Goal: Transaction & Acquisition: Purchase product/service

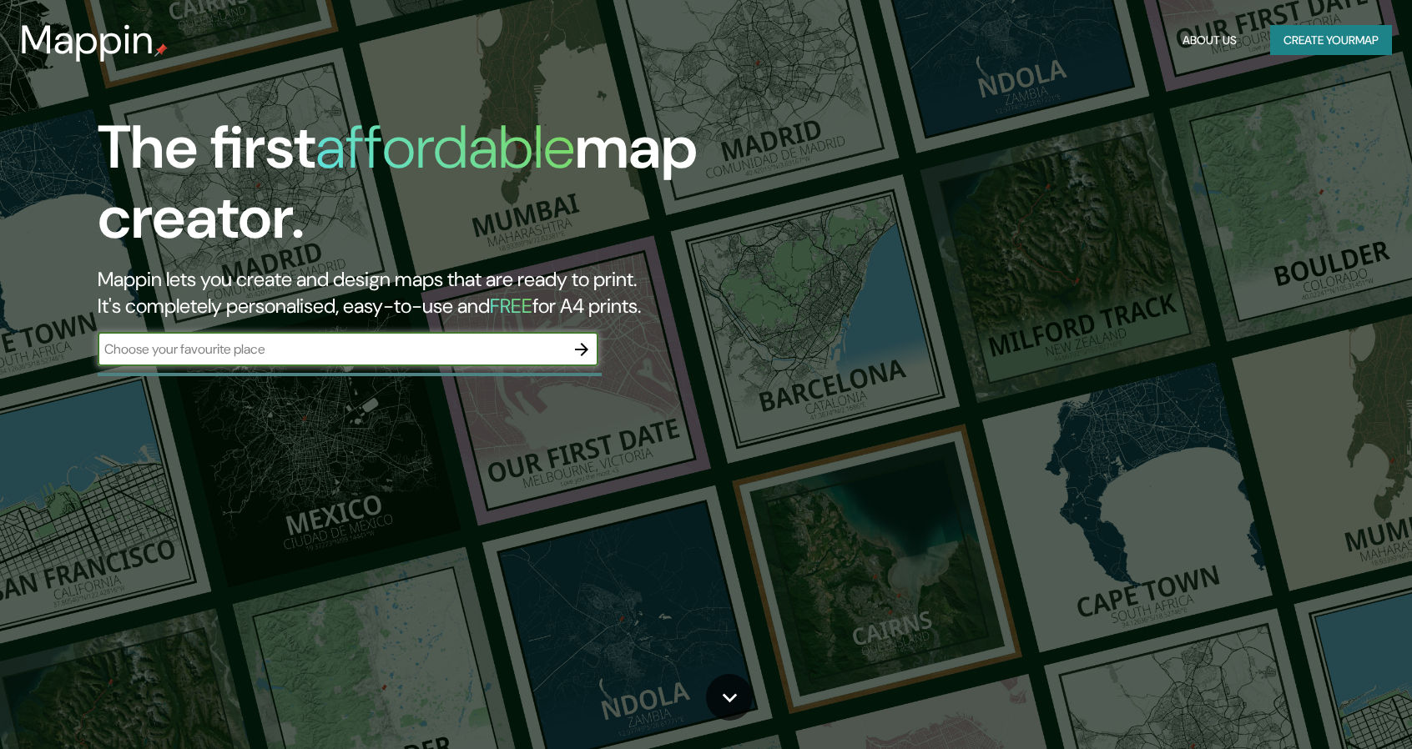
click at [346, 346] on input "text" at bounding box center [331, 349] width 467 height 19
type input "torrevieja"
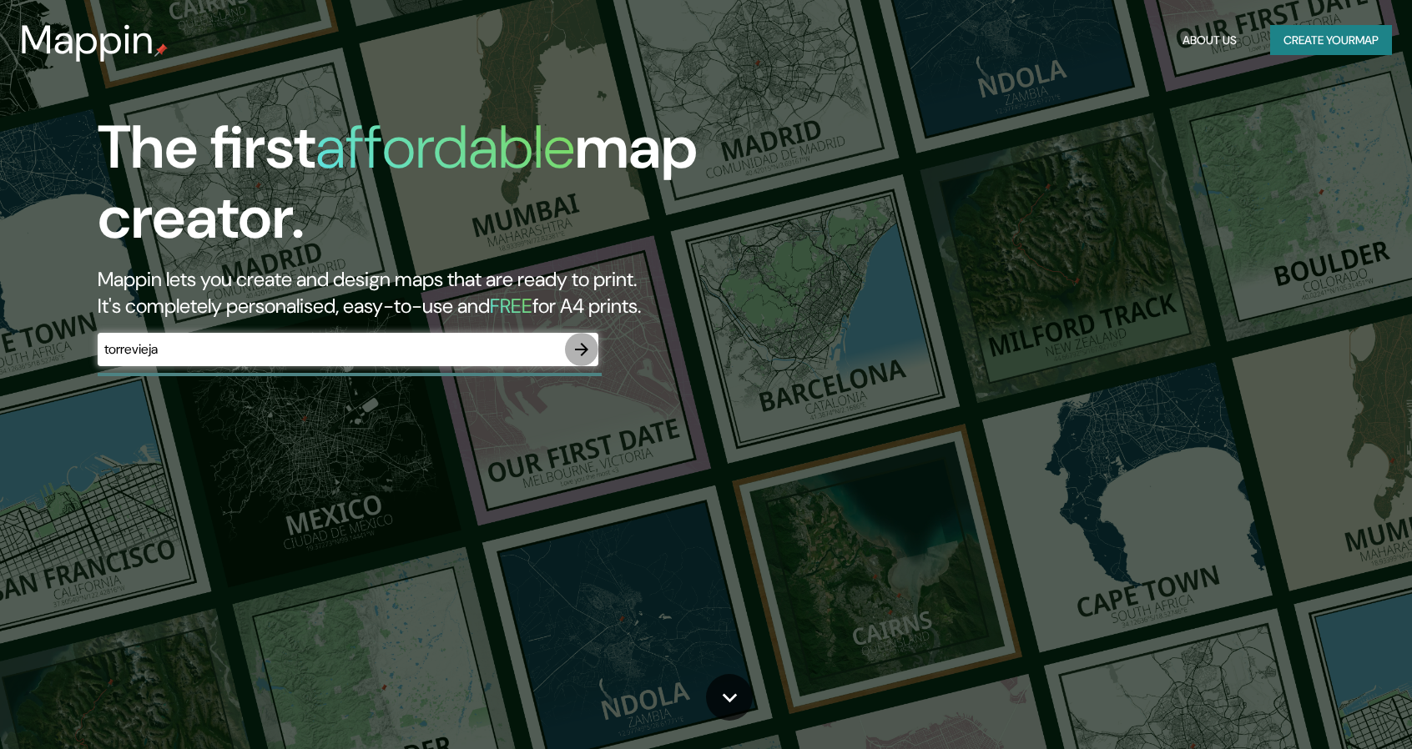
click at [586, 355] on icon "button" at bounding box center [582, 350] width 20 height 20
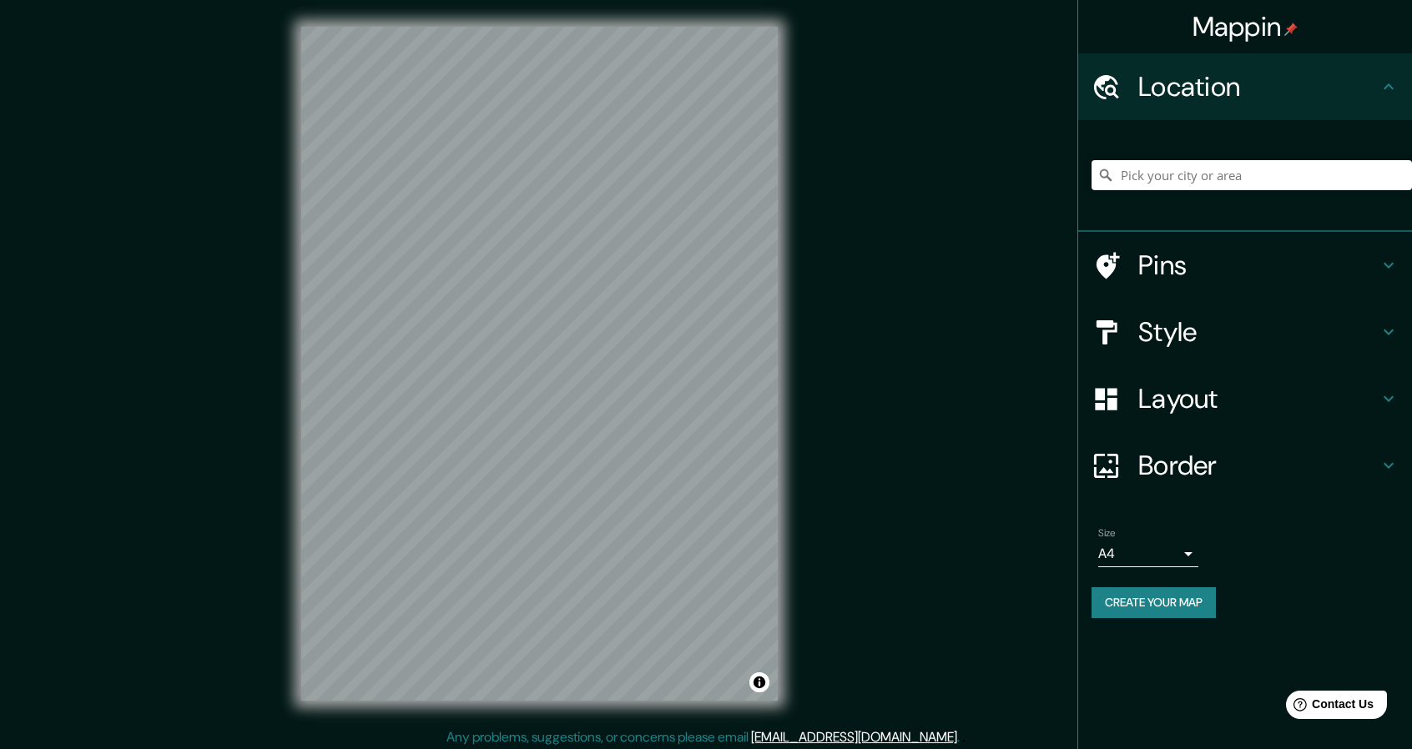
click at [1251, 192] on div at bounding box center [1252, 175] width 320 height 83
click at [1259, 176] on input "Pick your city or area" at bounding box center [1252, 175] width 320 height 30
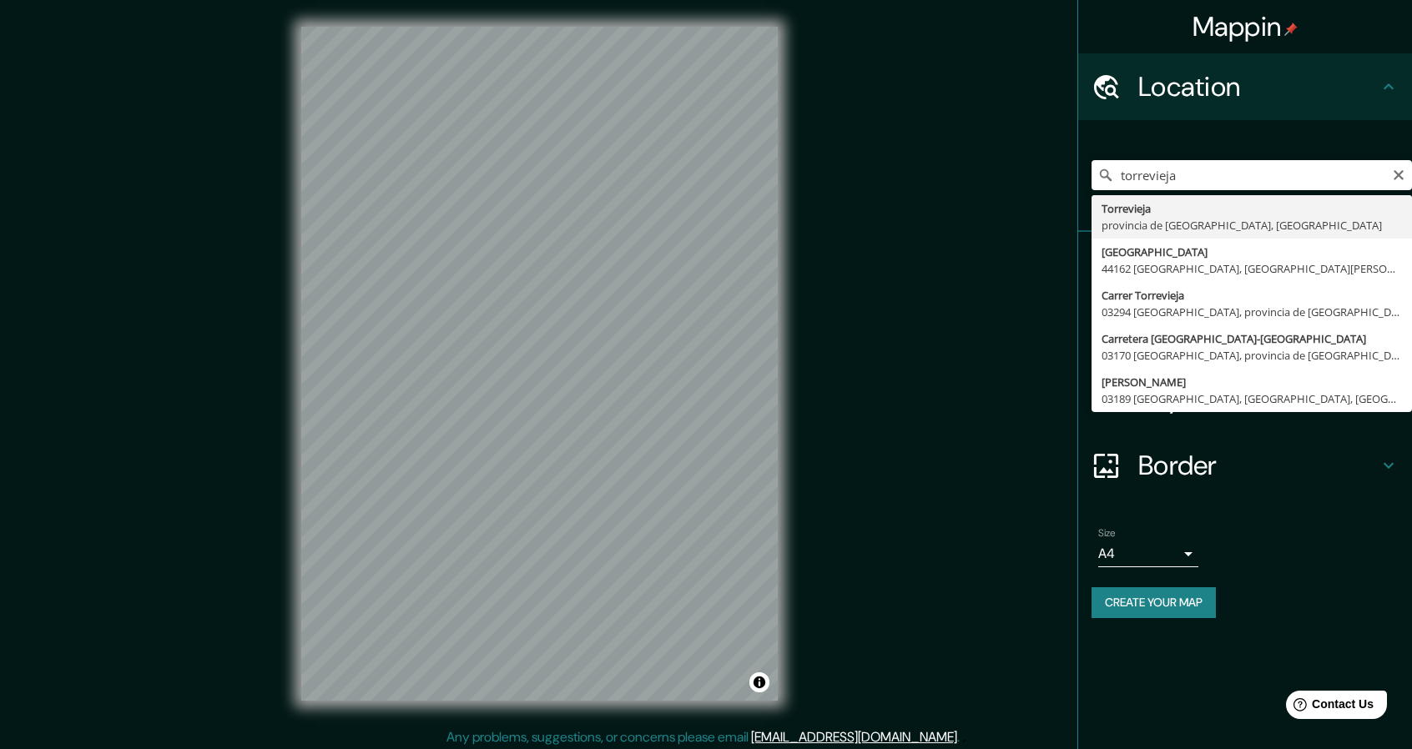
type input "[GEOGRAPHIC_DATA], provincia de [GEOGRAPHIC_DATA], [GEOGRAPHIC_DATA]"
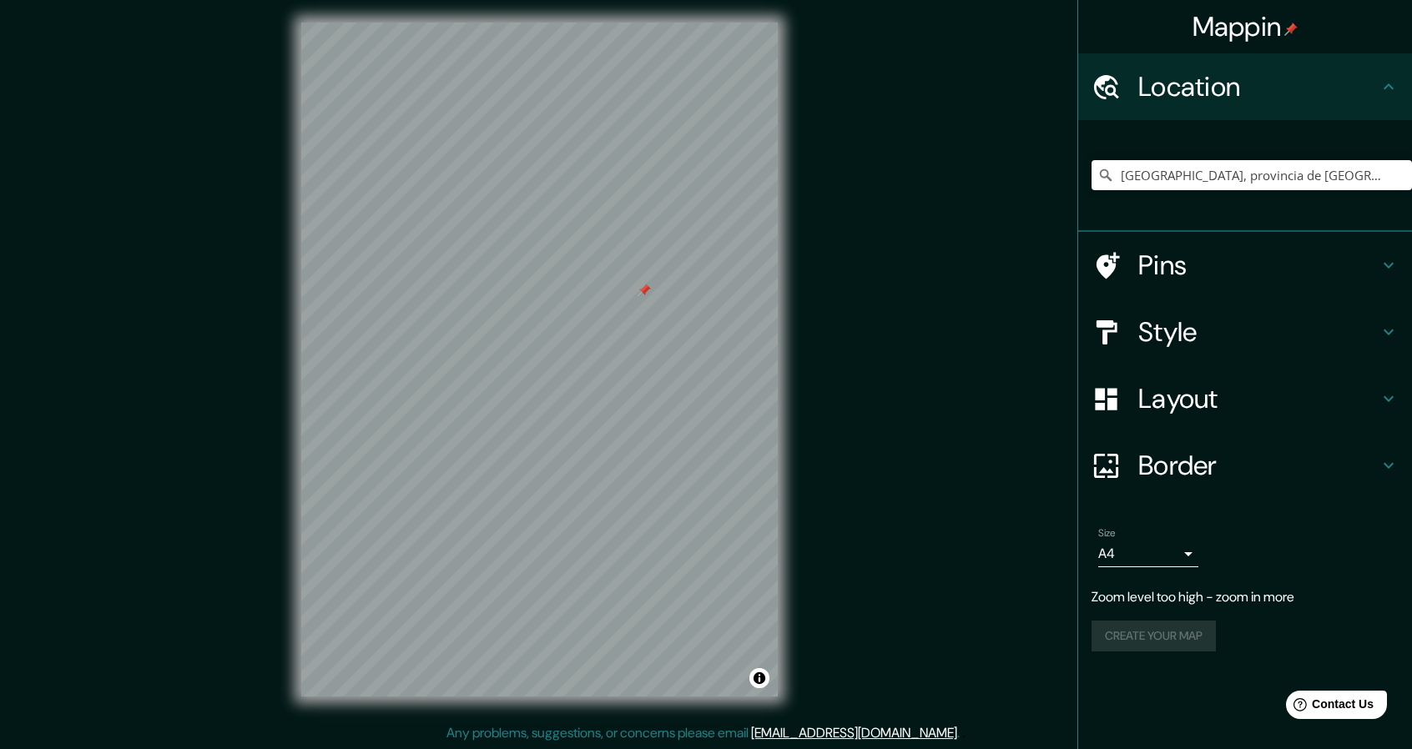
scroll to position [5, 0]
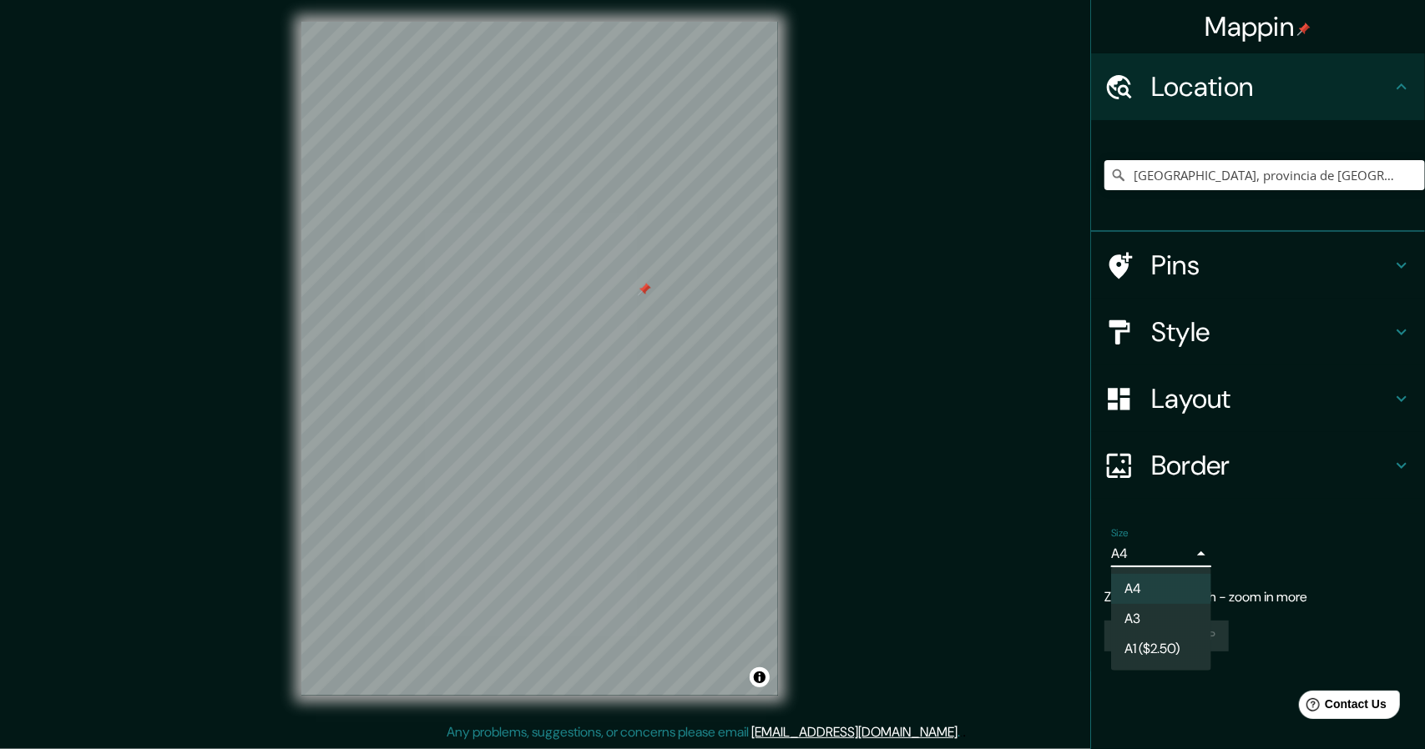
click at [1174, 555] on body "Mappin Location [GEOGRAPHIC_DATA], [GEOGRAPHIC_DATA], [GEOGRAPHIC_DATA] Pins St…" at bounding box center [712, 369] width 1425 height 749
click at [1177, 602] on li "A4" at bounding box center [1161, 589] width 100 height 30
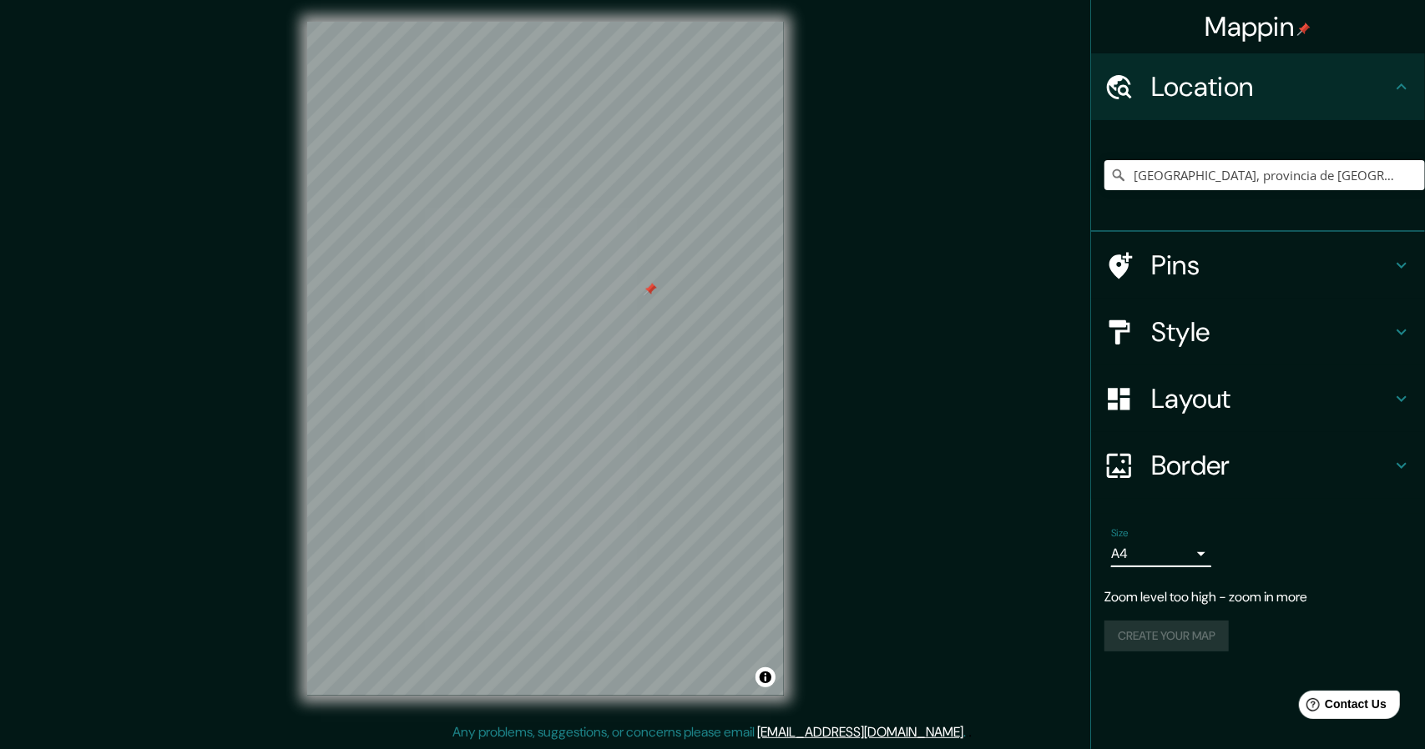
click at [1157, 560] on body "Mappin Location [GEOGRAPHIC_DATA], [GEOGRAPHIC_DATA], [GEOGRAPHIC_DATA] Pins St…" at bounding box center [712, 369] width 1425 height 749
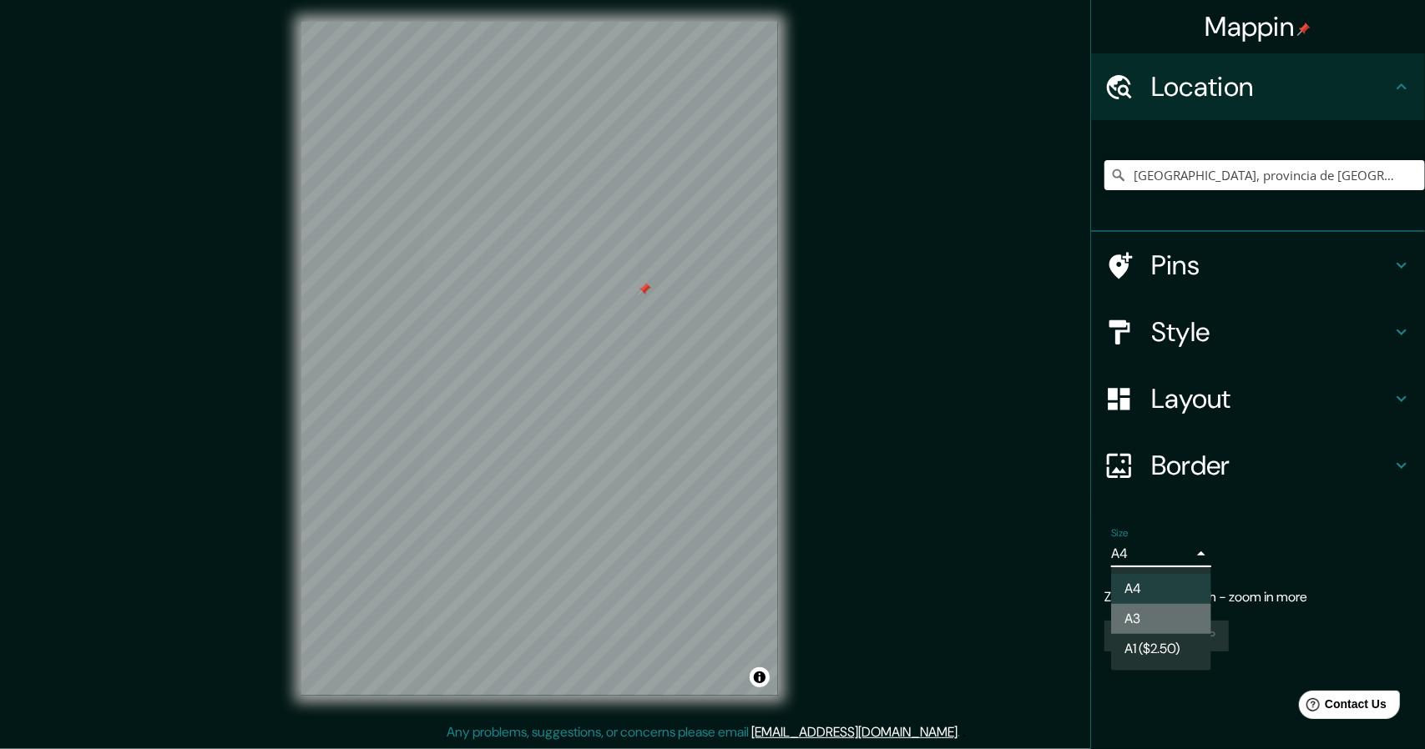
click at [1188, 618] on li "A3" at bounding box center [1161, 619] width 100 height 30
type input "a4"
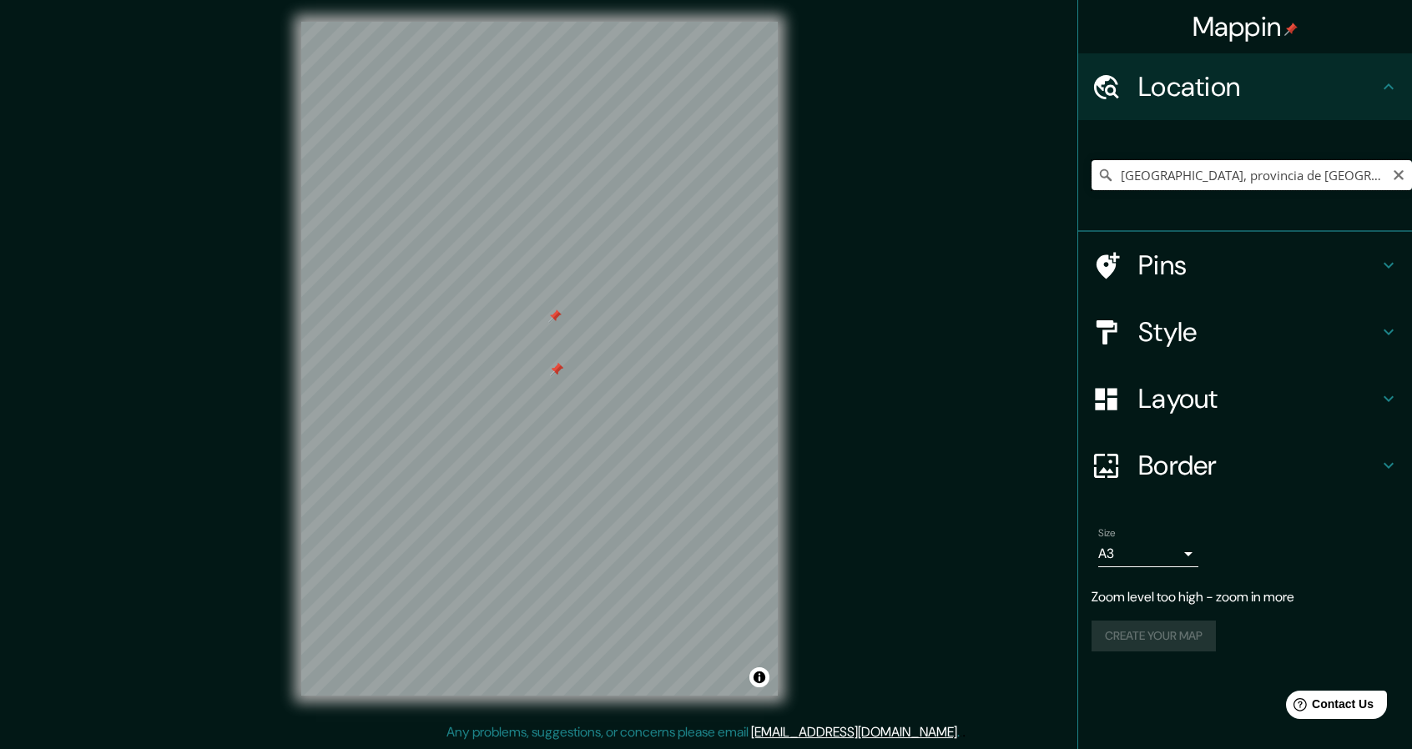
click at [1355, 169] on input "[GEOGRAPHIC_DATA], provincia de [GEOGRAPHIC_DATA], [GEOGRAPHIC_DATA]" at bounding box center [1252, 175] width 320 height 30
click at [1381, 79] on icon at bounding box center [1389, 87] width 20 height 20
drag, startPoint x: 1362, startPoint y: 184, endPoint x: 1349, endPoint y: 179, distance: 14.3
click at [1362, 184] on input "[GEOGRAPHIC_DATA], provincia de [GEOGRAPHIC_DATA], [GEOGRAPHIC_DATA]" at bounding box center [1252, 175] width 320 height 30
click at [1112, 179] on icon at bounding box center [1105, 175] width 17 height 17
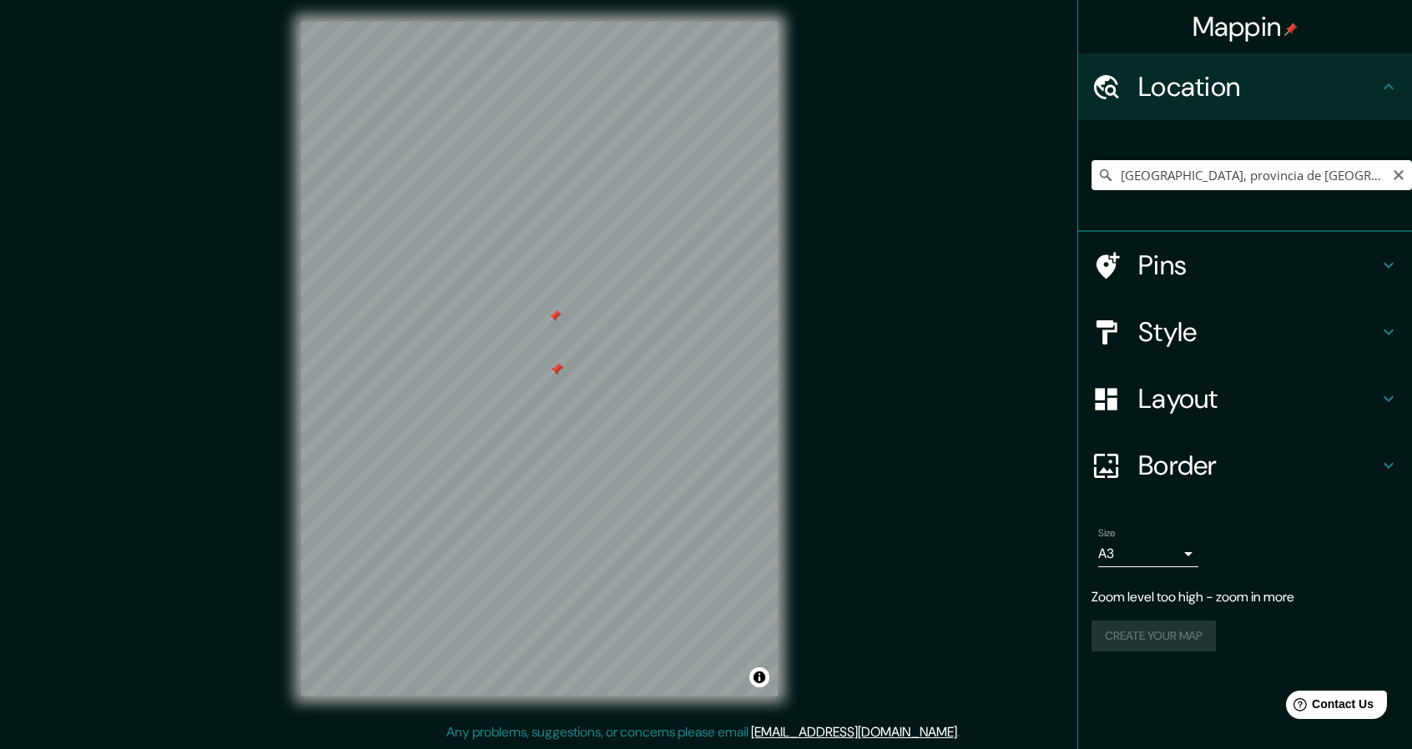
click at [1103, 179] on icon at bounding box center [1105, 175] width 17 height 17
drag, startPoint x: 1357, startPoint y: 174, endPoint x: 1053, endPoint y: 179, distance: 303.8
click at [1053, 179] on div "Mappin Location [GEOGRAPHIC_DATA], [GEOGRAPHIC_DATA], [GEOGRAPHIC_DATA] Pins St…" at bounding box center [706, 372] width 1412 height 754
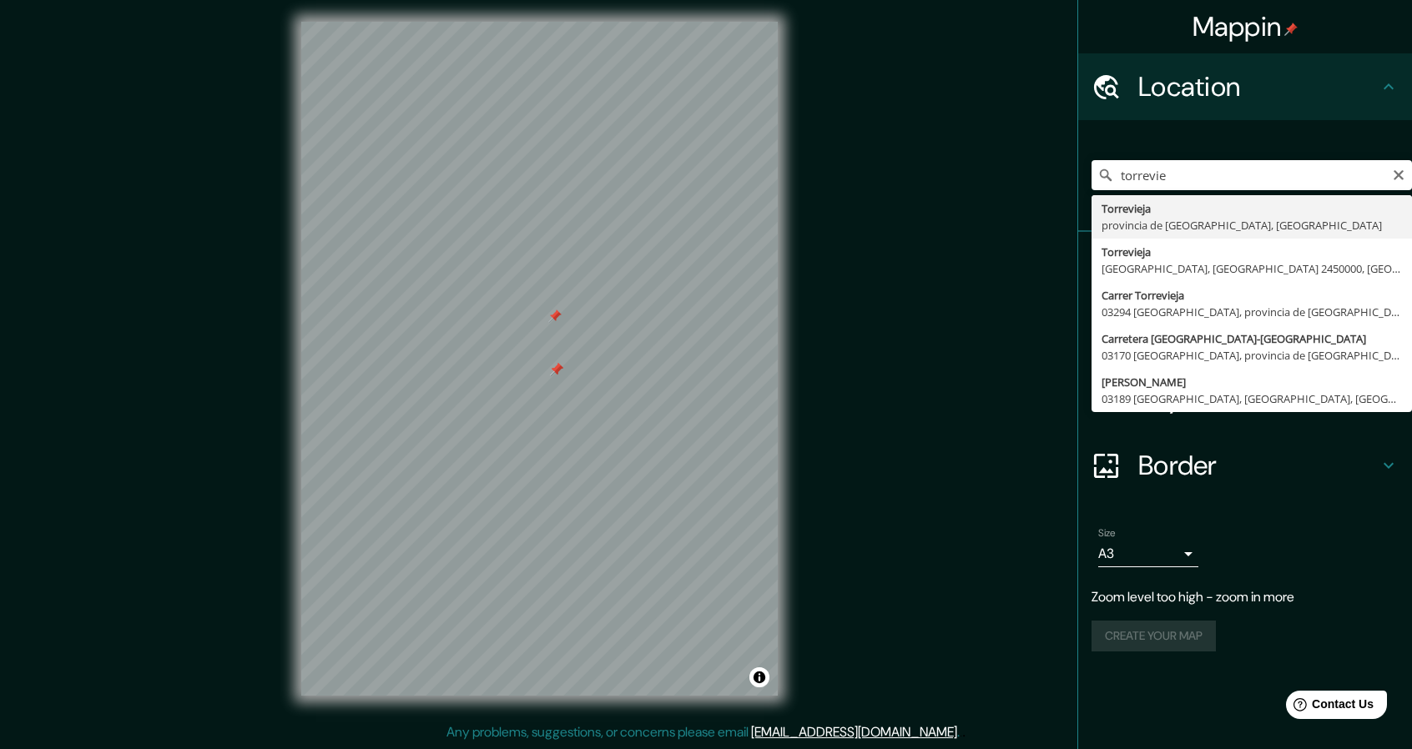
type input "[GEOGRAPHIC_DATA], provincia de [GEOGRAPHIC_DATA], [GEOGRAPHIC_DATA]"
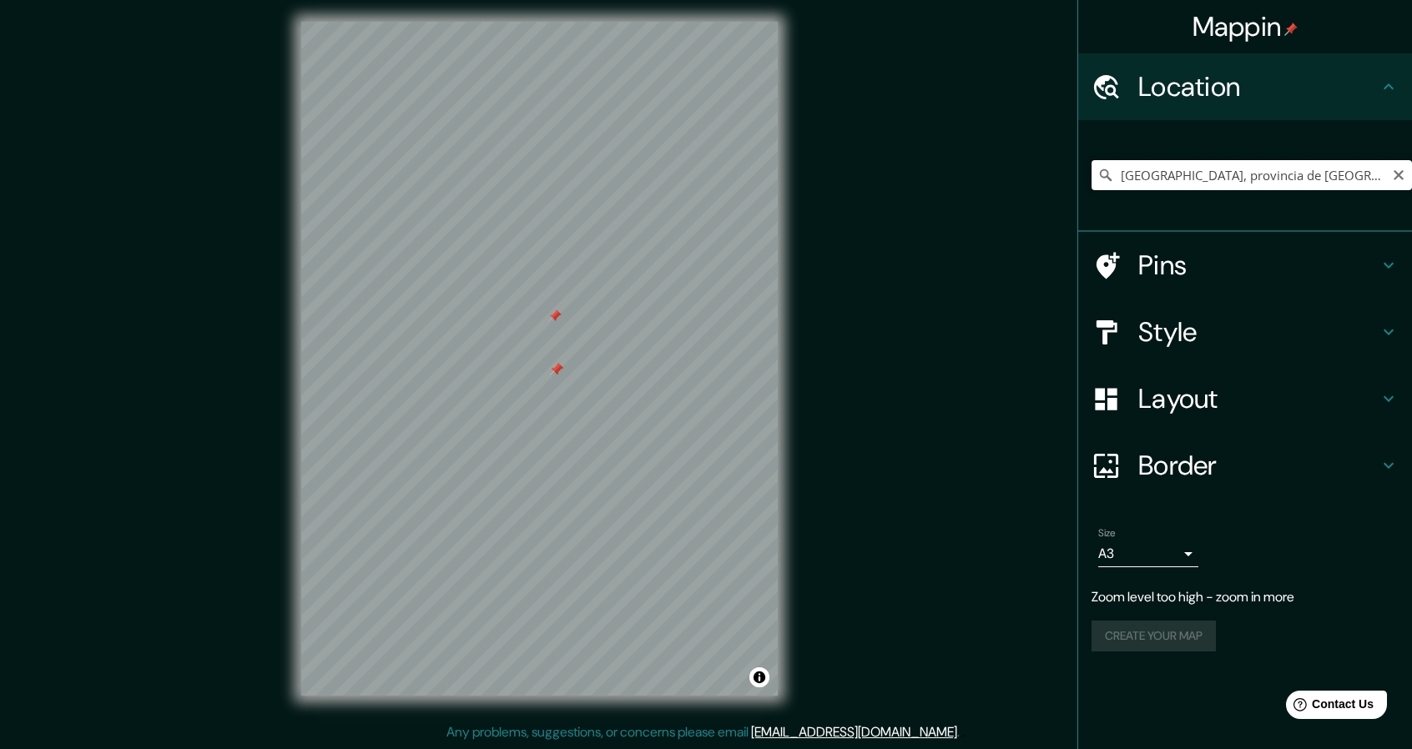
click at [1362, 184] on input "[GEOGRAPHIC_DATA], provincia de [GEOGRAPHIC_DATA], [GEOGRAPHIC_DATA]" at bounding box center [1252, 175] width 320 height 30
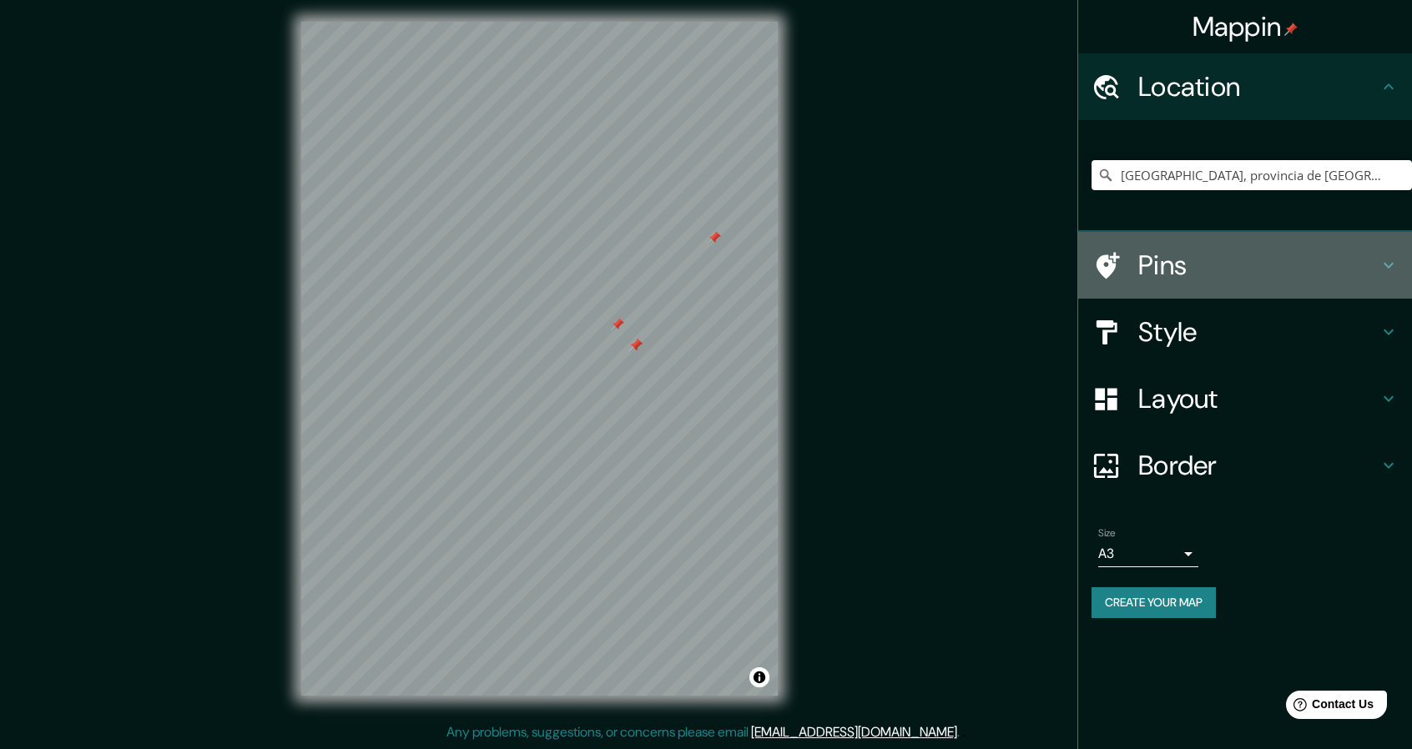
click at [1252, 265] on h4 "Pins" at bounding box center [1258, 265] width 240 height 33
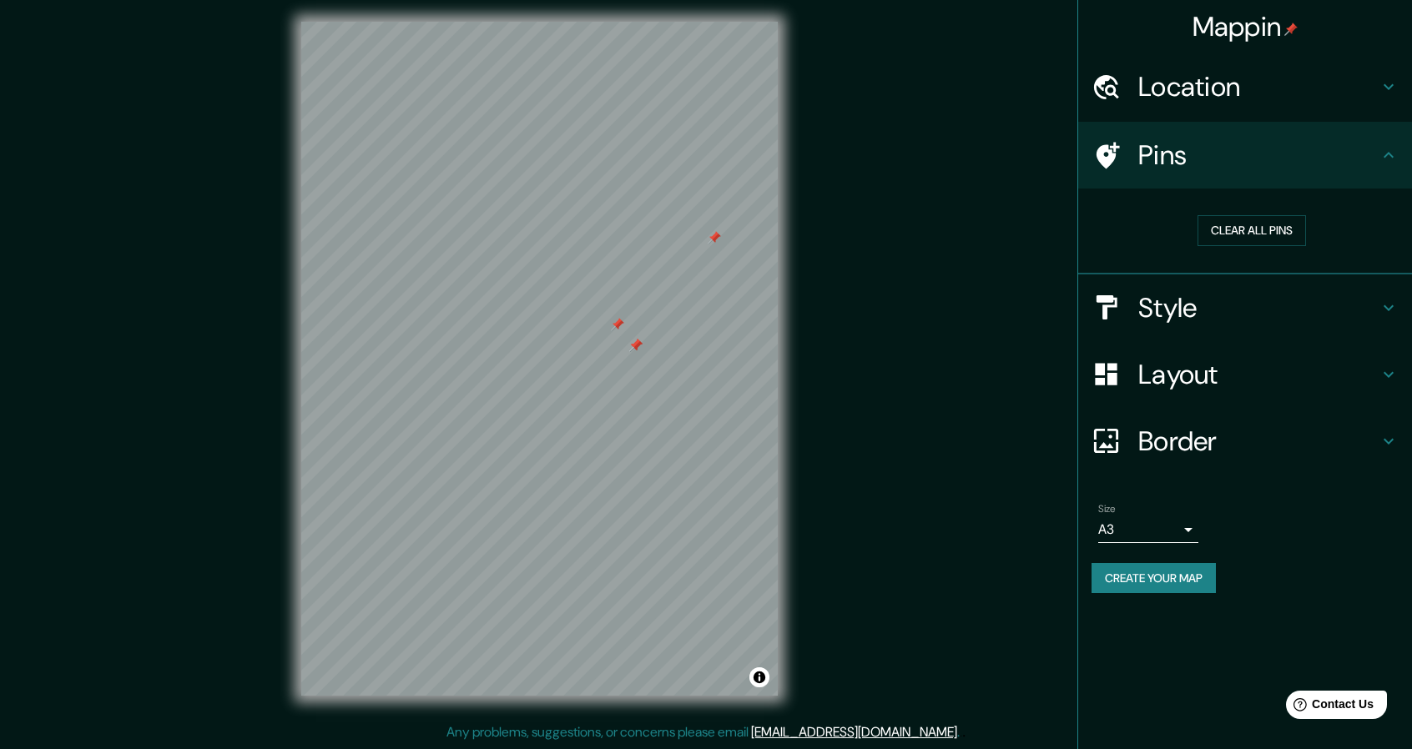
click at [1360, 301] on h4 "Style" at bounding box center [1258, 307] width 240 height 33
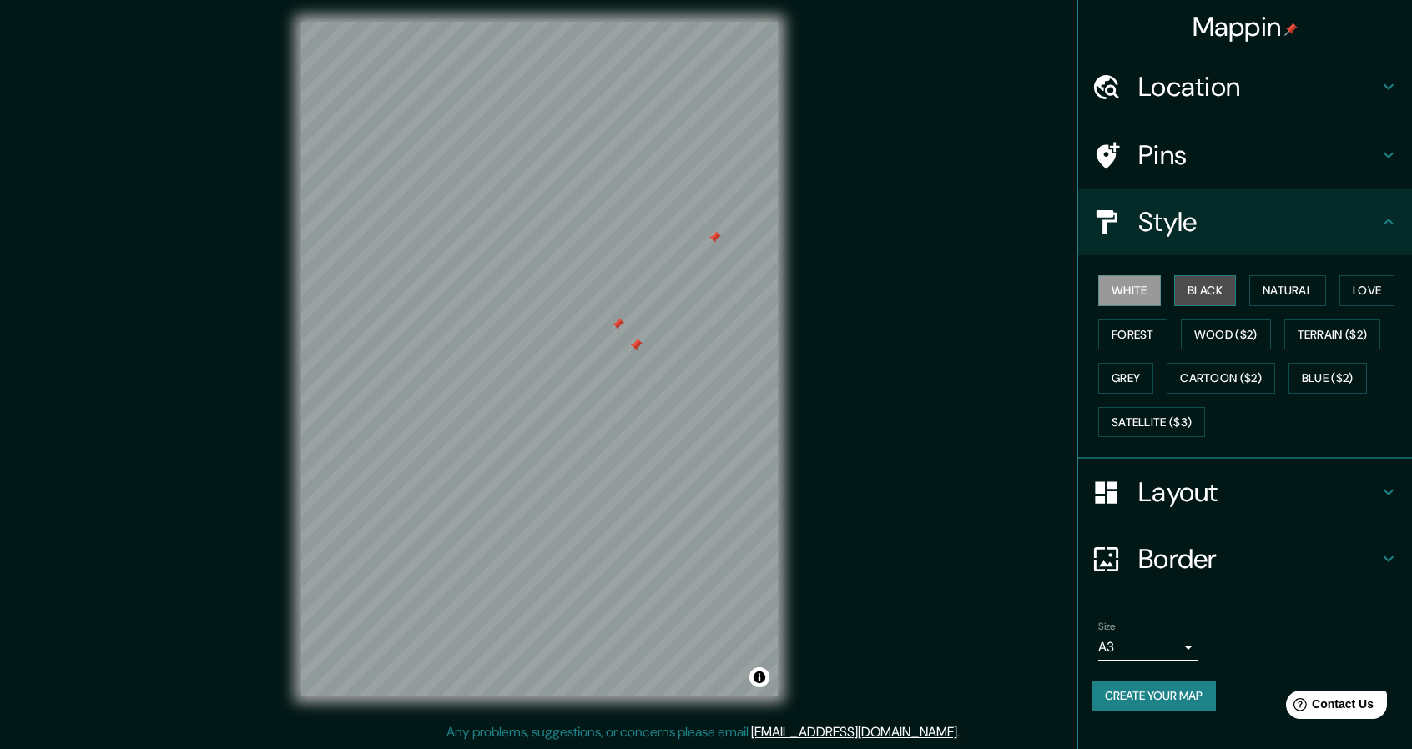
click at [1217, 286] on button "Black" at bounding box center [1205, 290] width 63 height 31
click at [1190, 426] on button "Satellite ($3)" at bounding box center [1151, 422] width 107 height 31
click at [1188, 426] on button "Satellite ($3)" at bounding box center [1151, 422] width 107 height 31
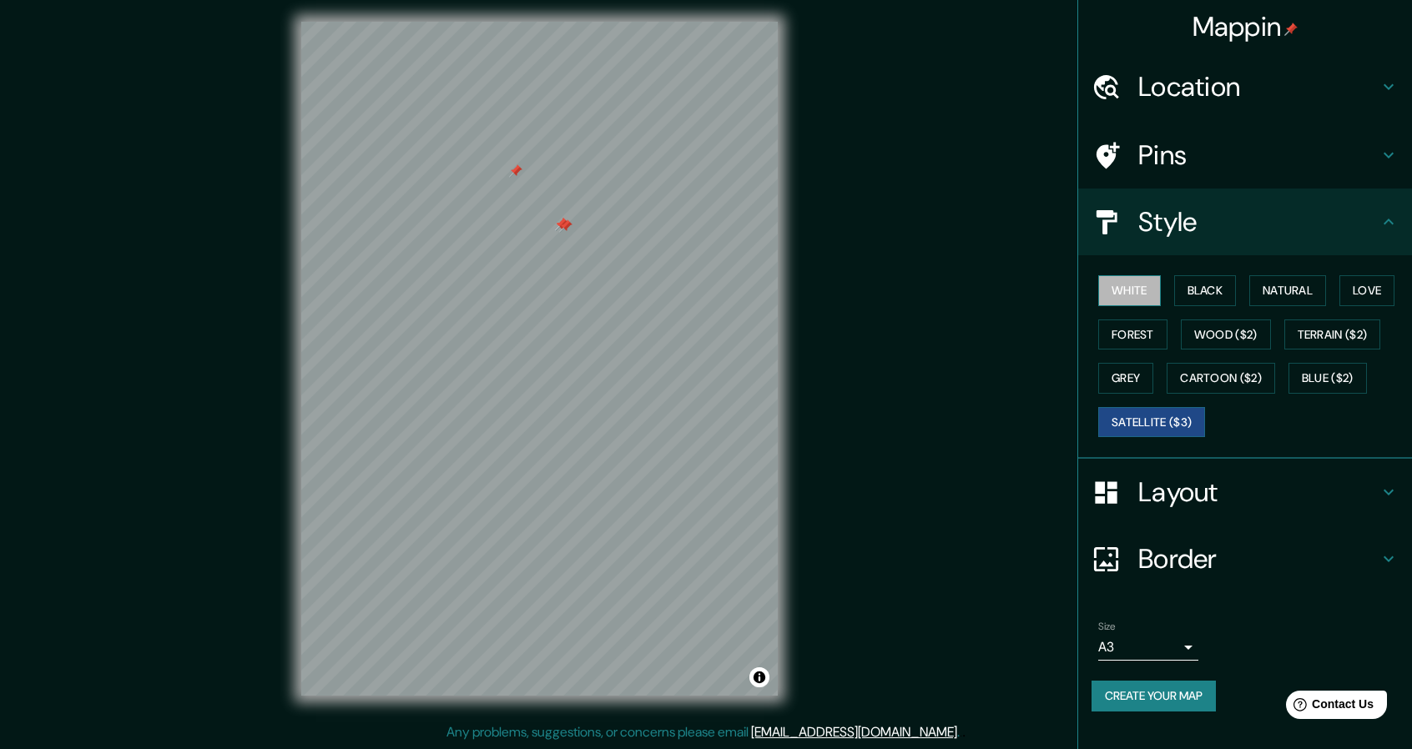
click at [1139, 291] on button "White" at bounding box center [1129, 290] width 63 height 31
click at [1224, 288] on button "Black" at bounding box center [1205, 290] width 63 height 31
click at [785, 113] on div "© Mapbox © OpenStreetMap Improve this map" at bounding box center [540, 359] width 530 height 728
